Goal: Information Seeking & Learning: Learn about a topic

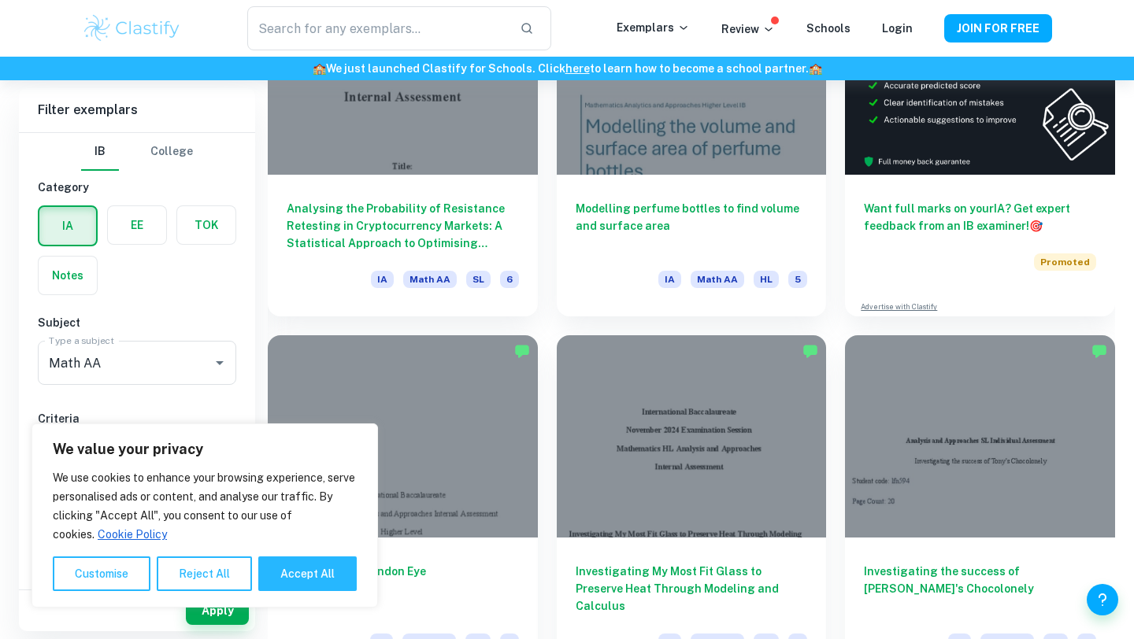
scroll to position [591, 0]
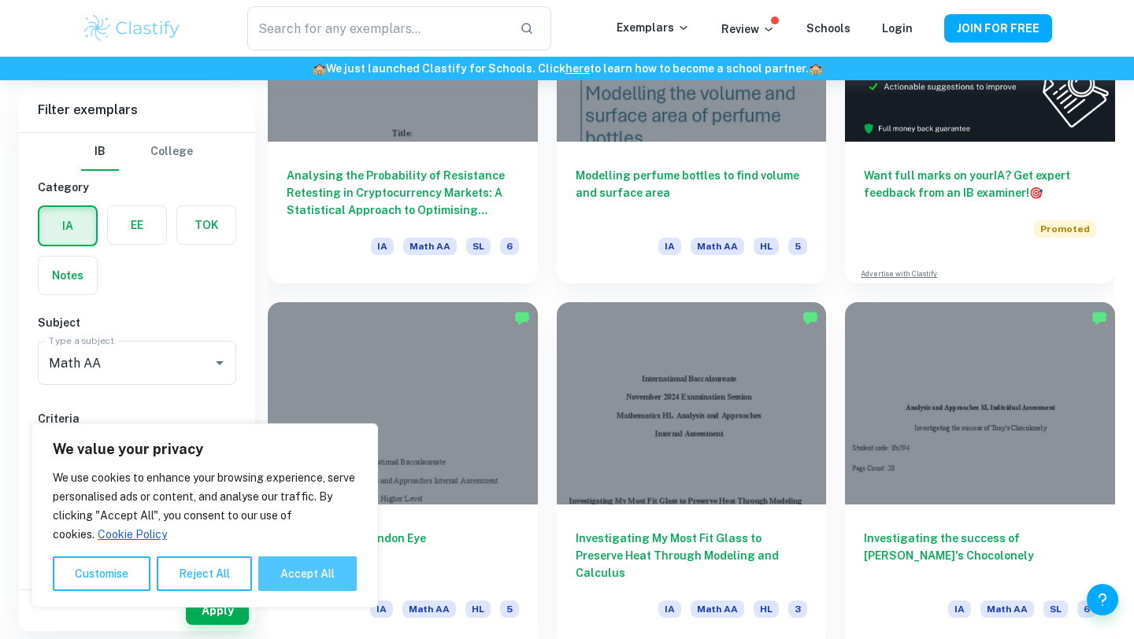
click at [297, 568] on button "Accept All" at bounding box center [307, 574] width 98 height 35
checkbox input "true"
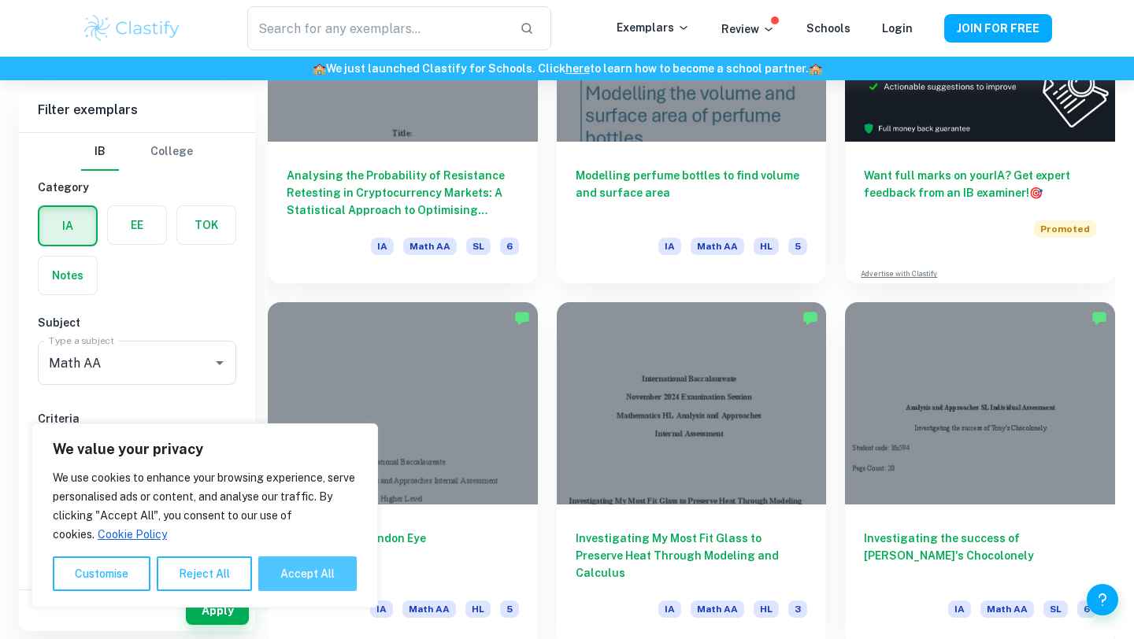
checkbox input "true"
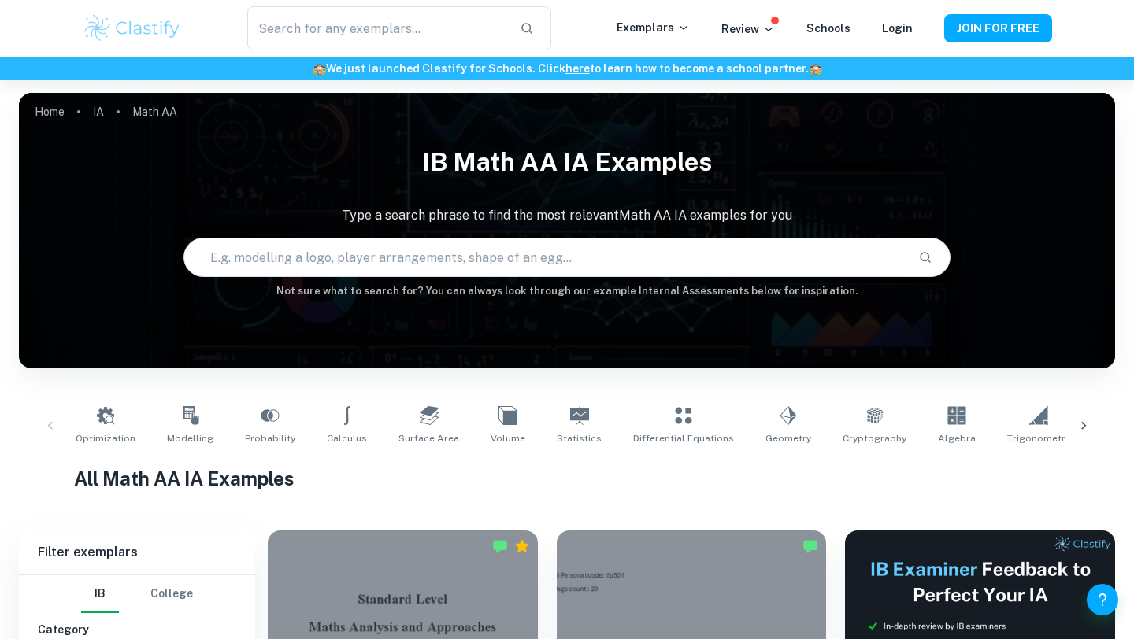
scroll to position [24, 0]
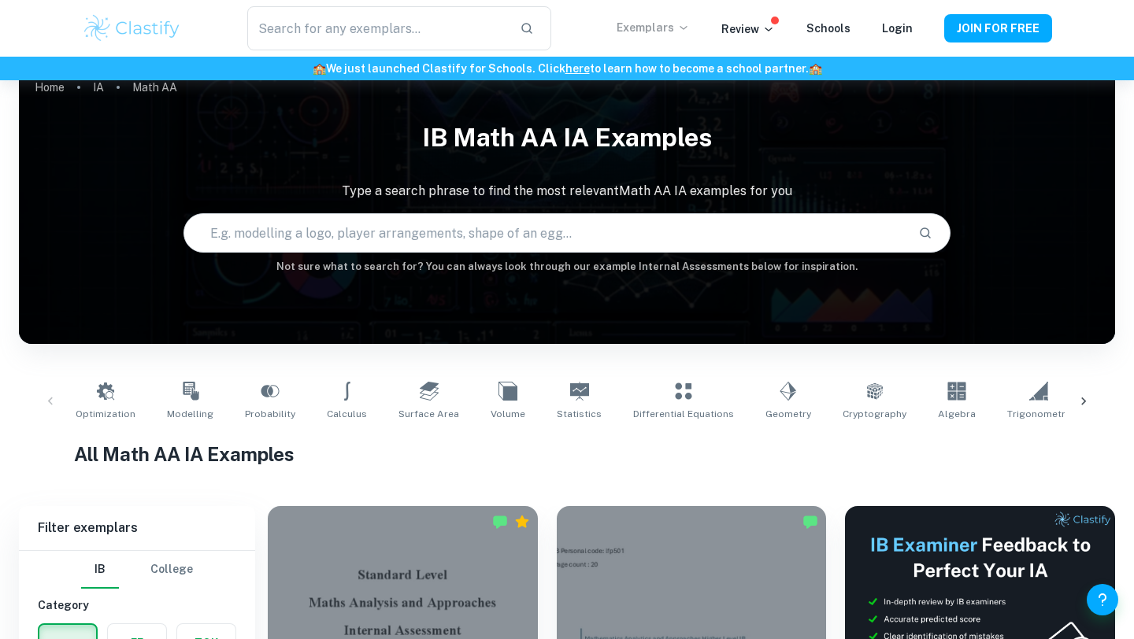
click at [690, 24] on icon at bounding box center [683, 27] width 13 height 13
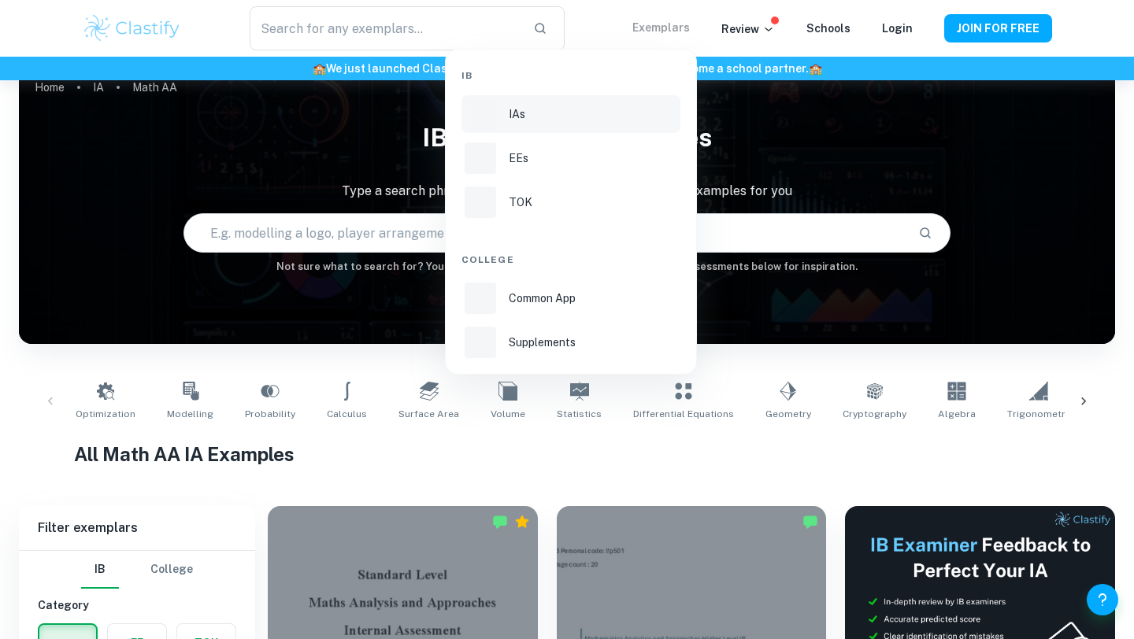
click at [511, 113] on p "IAs" at bounding box center [517, 113] width 17 height 17
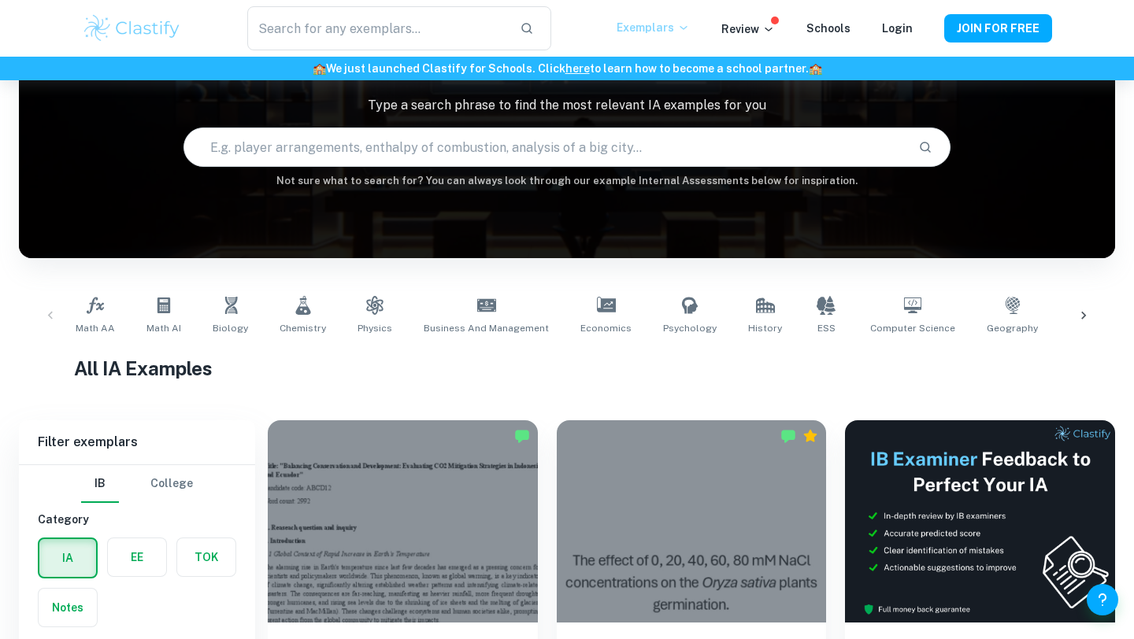
scroll to position [190, 0]
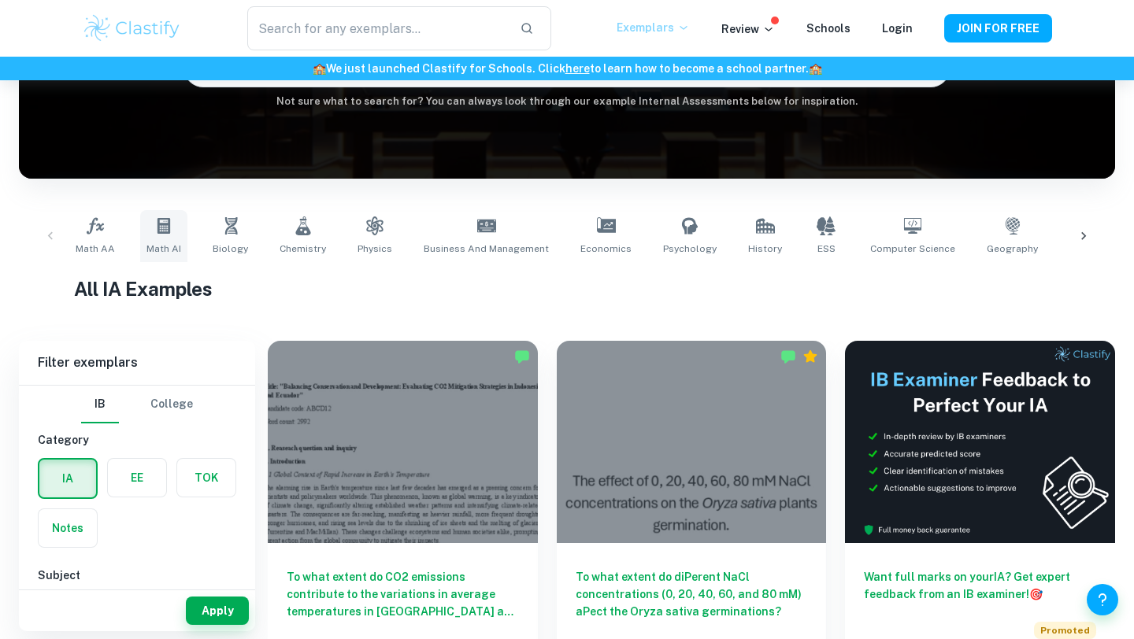
click at [164, 231] on icon at bounding box center [163, 226] width 13 height 16
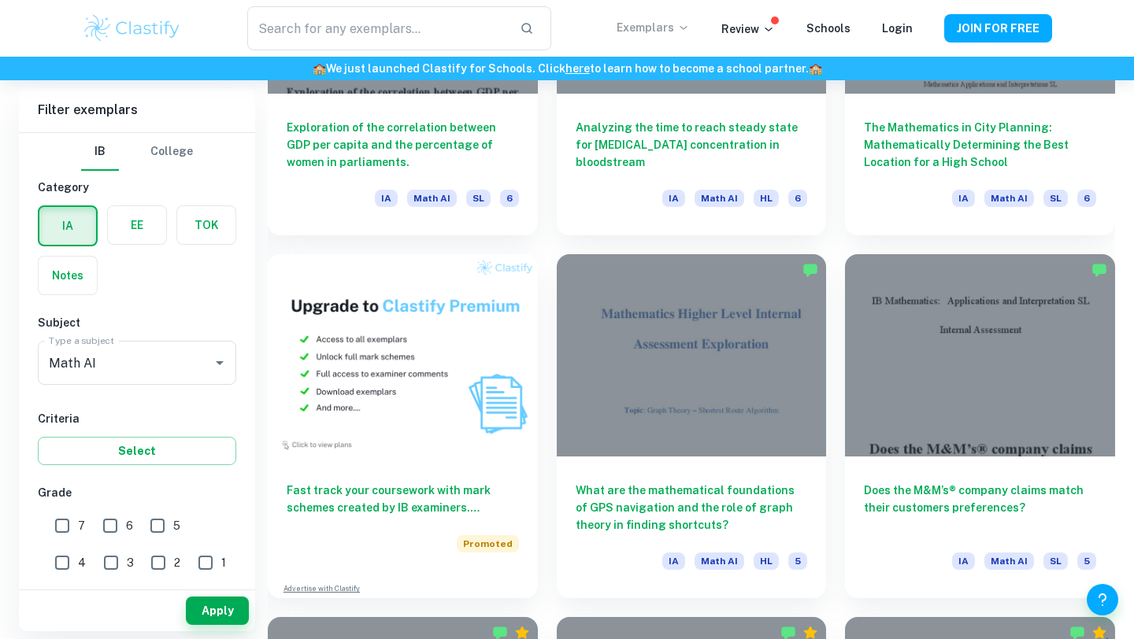
scroll to position [907, 0]
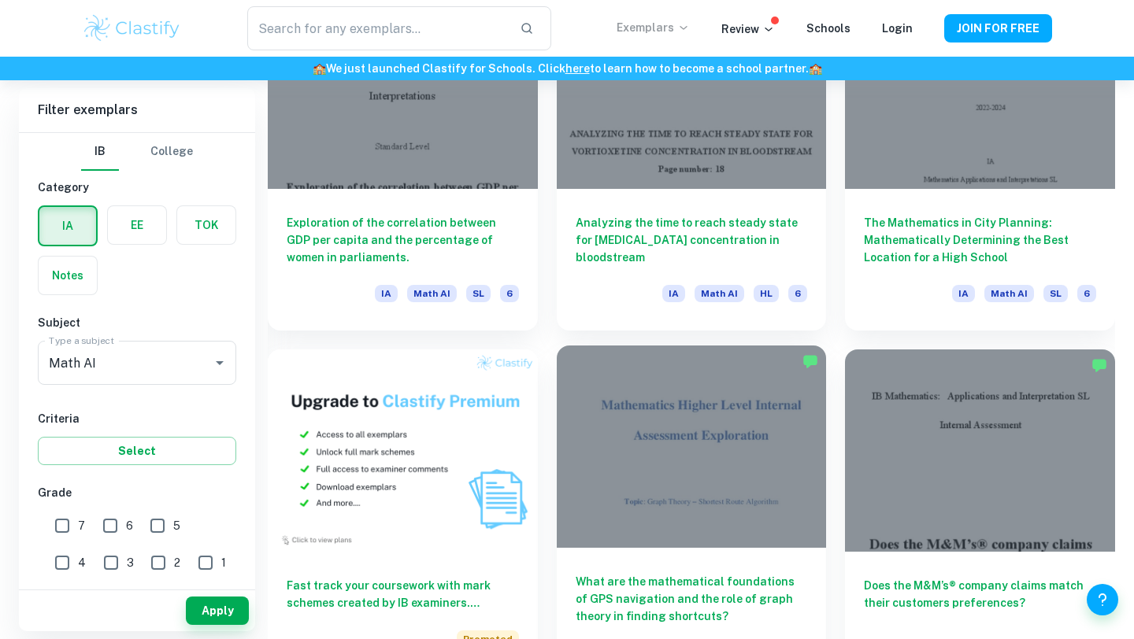
click at [675, 449] on div at bounding box center [692, 447] width 270 height 202
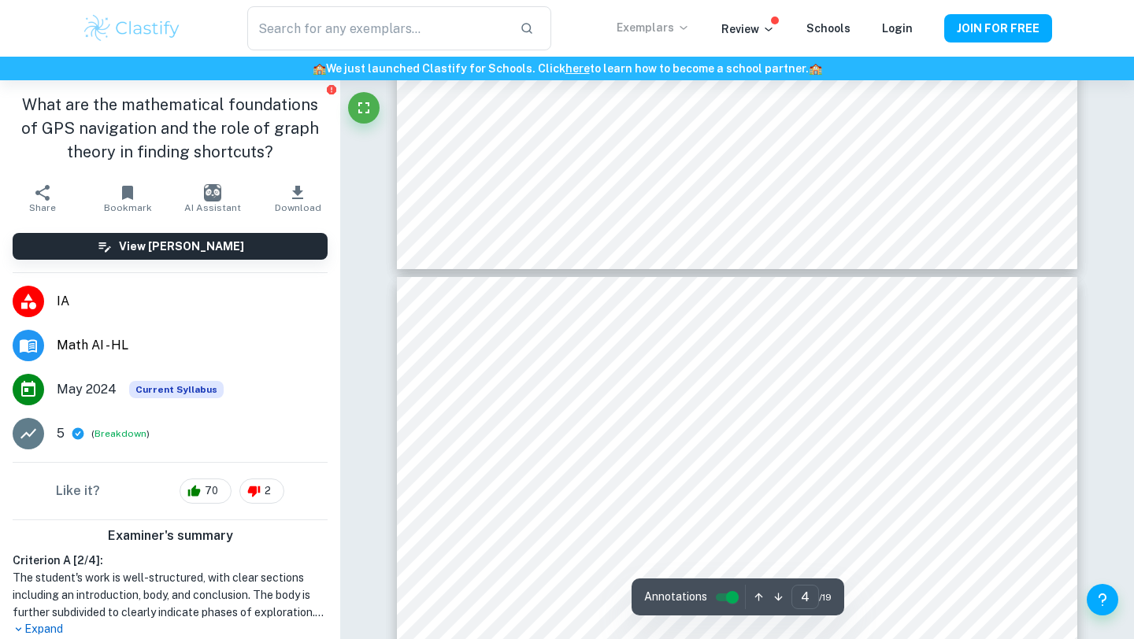
type input "3"
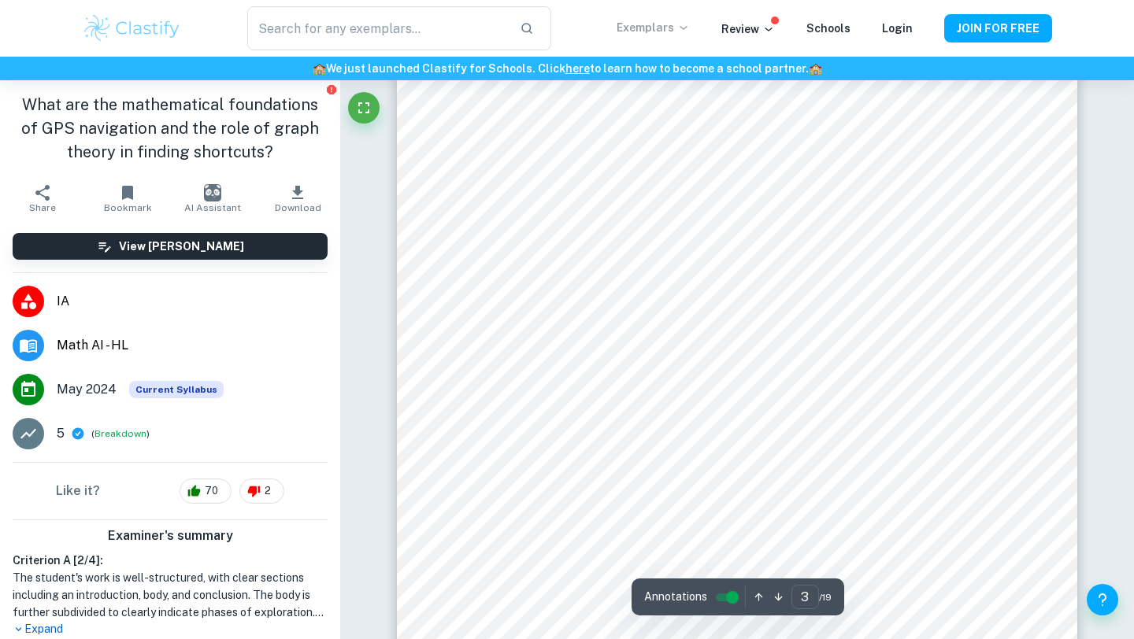
scroll to position [2178, 0]
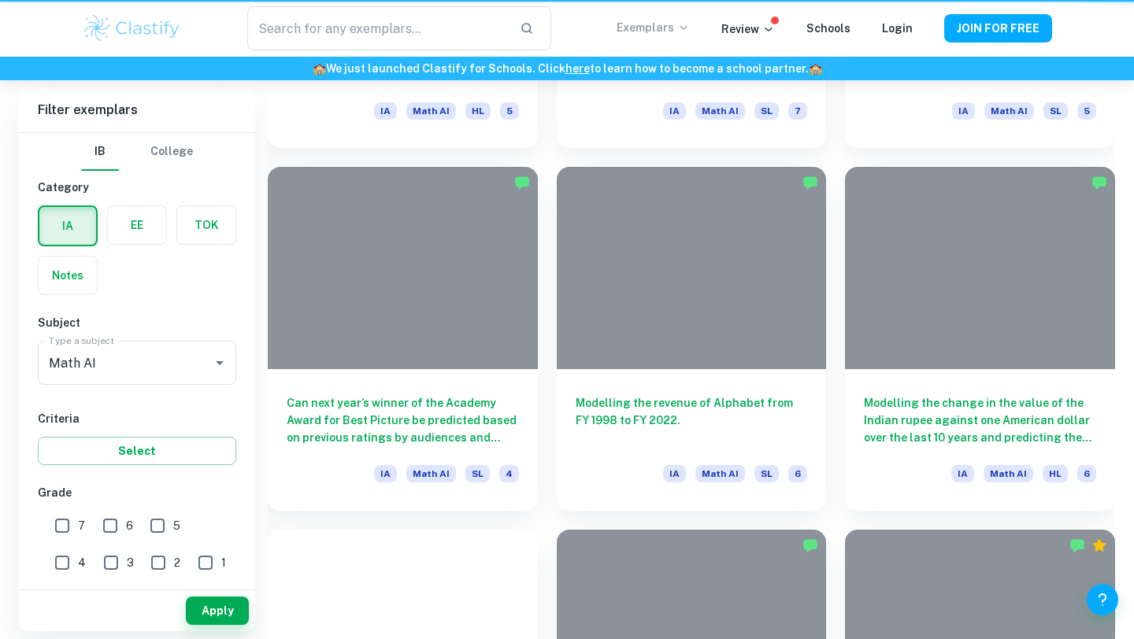
scroll to position [907, 0]
